Goal: Book appointment/travel/reservation

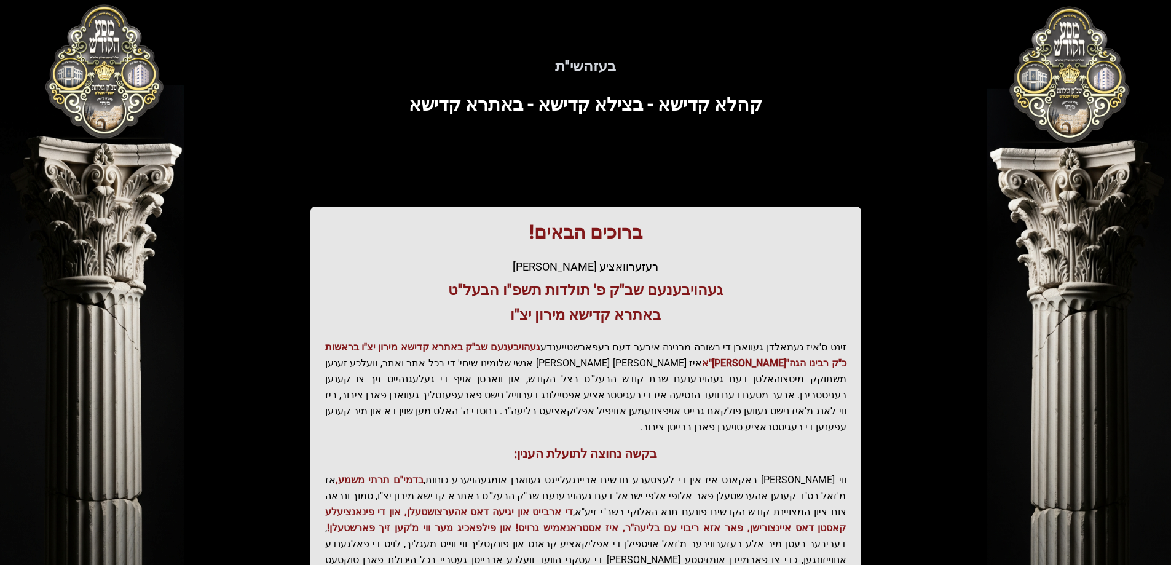
scroll to position [147, 0]
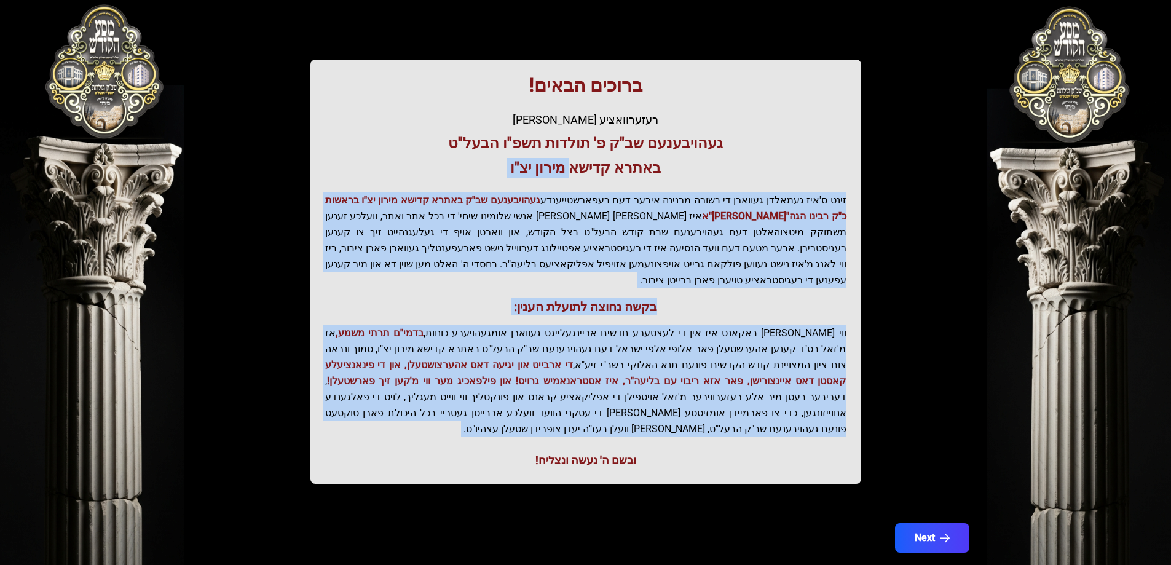
drag, startPoint x: 762, startPoint y: 416, endPoint x: 574, endPoint y: 155, distance: 321.3
click at [574, 155] on div "ברוכים הבאים! רעזערוואציע אפטיילונג פונעם געהויבענעם שב"ק פ' תולדות תשפ"ו הבעל"…" at bounding box center [585, 272] width 551 height 424
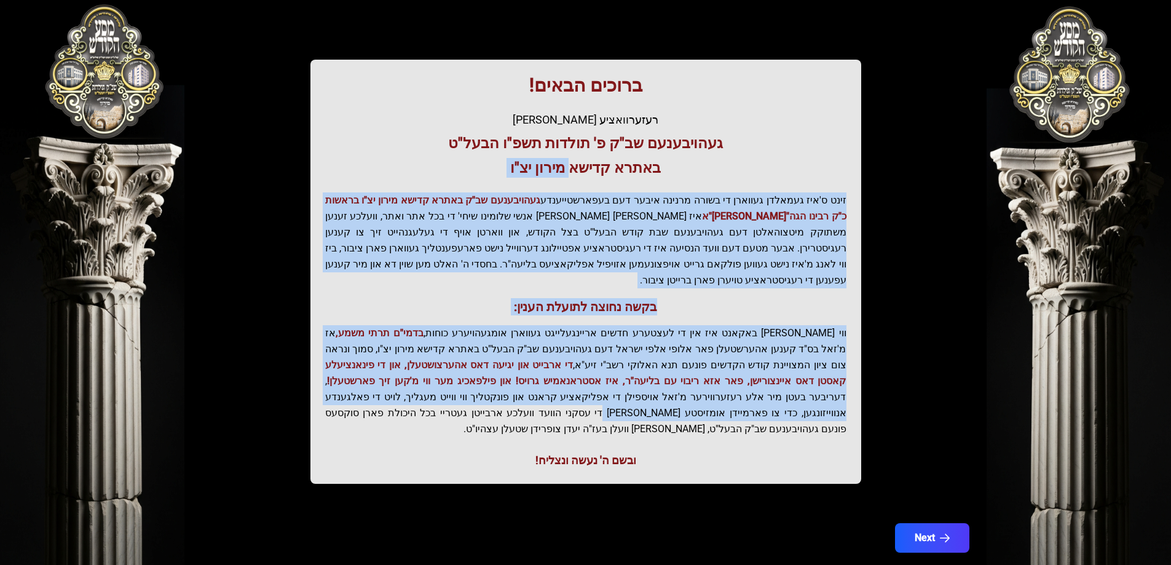
drag, startPoint x: 574, startPoint y: 155, endPoint x: 374, endPoint y: 382, distance: 303.0
click at [374, 382] on div "ברוכים הבאים! רעזערוואציע אפטיילונג פונעם געהויבענעם שב"ק פ' תולדות תשפ"ו הבעל"…" at bounding box center [585, 272] width 551 height 424
click at [374, 382] on p "ווי שוין ברייט באקאנט איז אין די לעצטערע חדשים אריינגעלייגט געווארן אומגעהויערע…" at bounding box center [585, 381] width 521 height 112
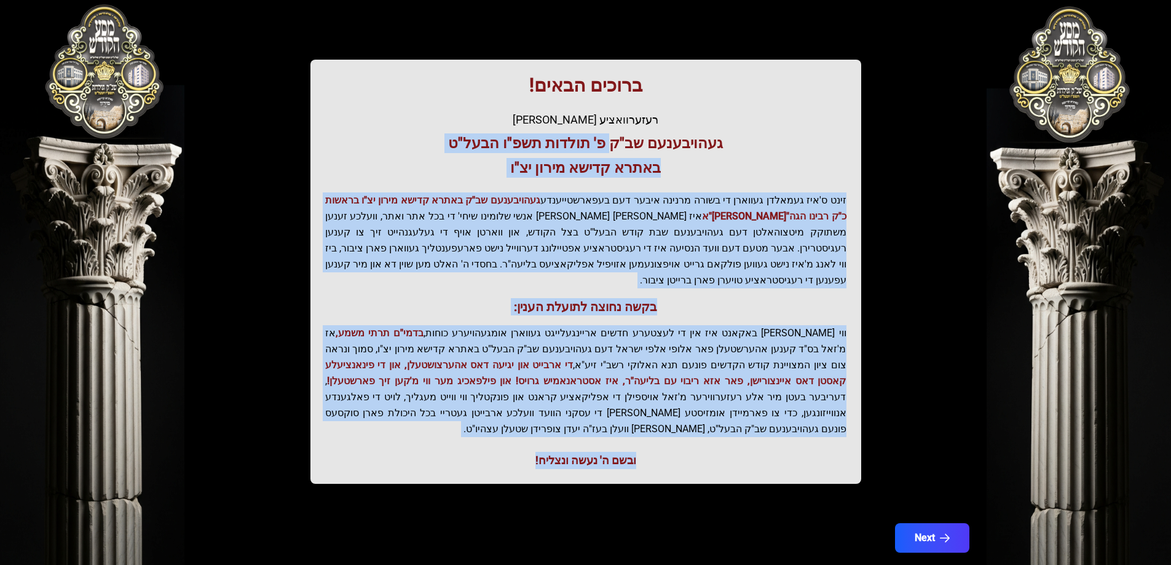
drag, startPoint x: 620, startPoint y: 174, endPoint x: 479, endPoint y: 436, distance: 298.0
click at [479, 436] on div "ברוכים הבאים! רעזערוואציע אפטיילונג פונעם געהויבענעם שב"ק פ' תולדות תשפ"ו הבעל"…" at bounding box center [585, 272] width 551 height 424
click at [479, 452] on div "ובשם ה' נעשה ונצליח!" at bounding box center [585, 460] width 521 height 17
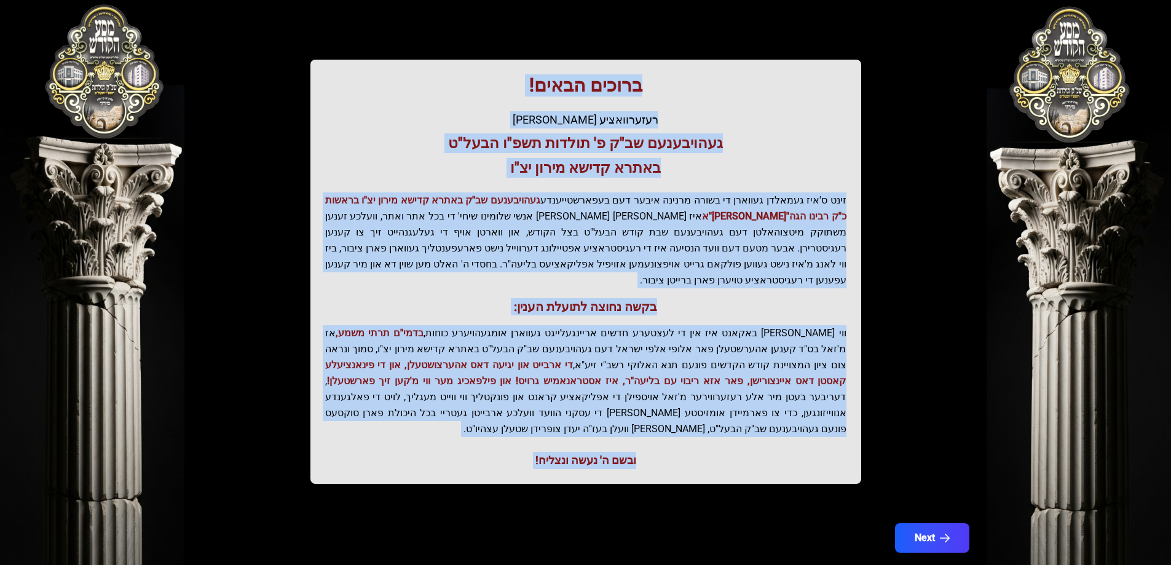
drag, startPoint x: 479, startPoint y: 436, endPoint x: 683, endPoint y: 74, distance: 415.8
click at [683, 74] on div "ברוכים הבאים! רעזערוואציע אפטיילונג פונעם געהויבענעם שב"ק פ' תולדות תשפ"ו הבעל"…" at bounding box center [585, 272] width 551 height 424
click at [683, 74] on h1 "ברוכים הבאים!" at bounding box center [585, 85] width 521 height 22
